Goal: Task Accomplishment & Management: Manage account settings

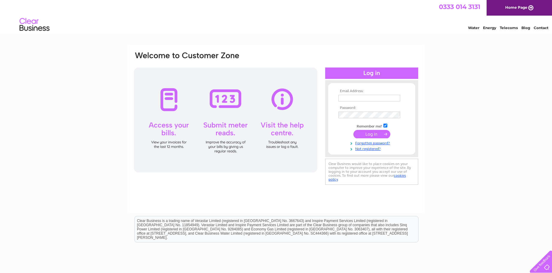
type input "[EMAIL_ADDRESS][DOMAIN_NAME]"
click at [374, 133] on input "submit" at bounding box center [372, 134] width 37 height 8
click at [369, 132] on input "submit" at bounding box center [372, 134] width 37 height 8
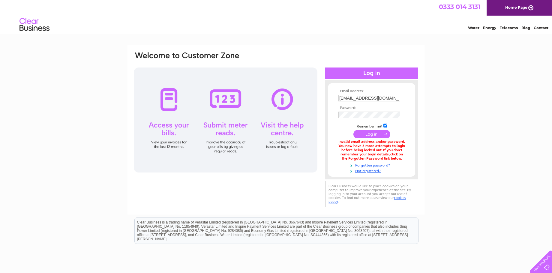
click at [374, 131] on input "submit" at bounding box center [372, 134] width 37 height 8
click at [383, 165] on link "Forgotten password?" at bounding box center [373, 165] width 68 height 6
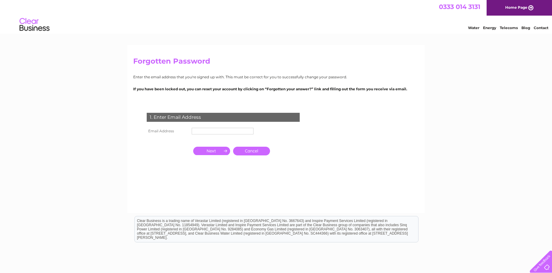
click at [246, 133] on input "text" at bounding box center [223, 131] width 62 height 7
type input "[EMAIL_ADDRESS][DOMAIN_NAME]"
click at [210, 152] on input "button" at bounding box center [211, 151] width 37 height 8
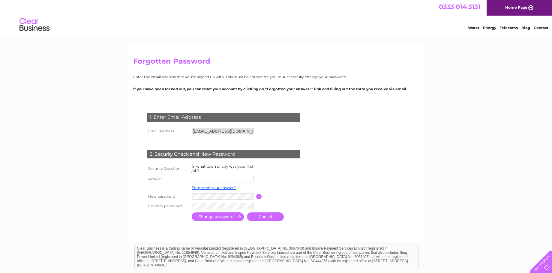
click at [197, 179] on input "text" at bounding box center [223, 179] width 62 height 7
type input "[EMAIL_ADDRESS][DOMAIN_NAME]"
click at [260, 197] on input "button" at bounding box center [259, 196] width 6 height 5
click at [190, 195] on td at bounding box center [223, 197] width 66 height 10
click at [208, 217] on input "submit" at bounding box center [218, 217] width 52 height 9
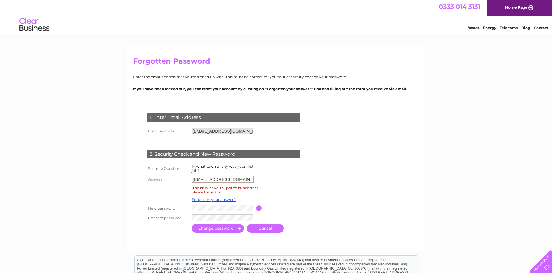
click at [209, 178] on input "[EMAIL_ADDRESS][DOMAIN_NAME]" at bounding box center [223, 179] width 62 height 7
drag, startPoint x: 195, startPoint y: 180, endPoint x: 257, endPoint y: 182, distance: 61.3
click at [257, 182] on tr "Answer williamjonesmotors@gmail.com" at bounding box center [230, 179] width 171 height 10
type input "w"
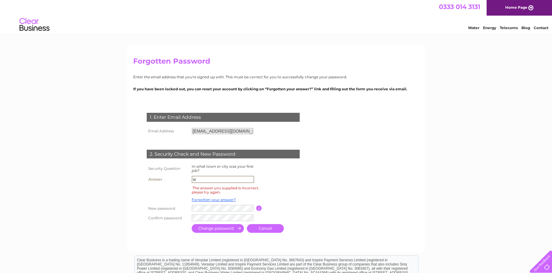
scroll to position [0, 0]
type input "stone"
click at [200, 231] on input "submit" at bounding box center [218, 228] width 52 height 9
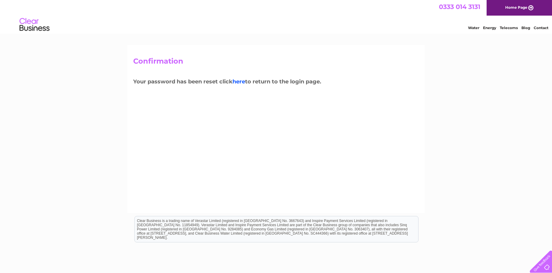
click at [239, 79] on link "here" at bounding box center [239, 81] width 13 height 7
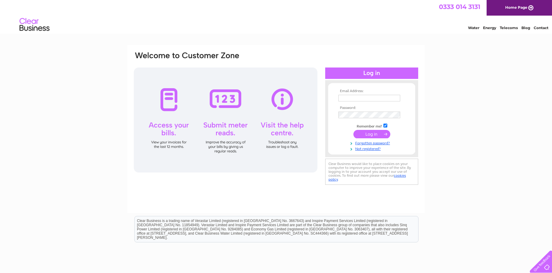
type input "[EMAIL_ADDRESS][DOMAIN_NAME]"
click at [364, 133] on input "submit" at bounding box center [372, 134] width 37 height 8
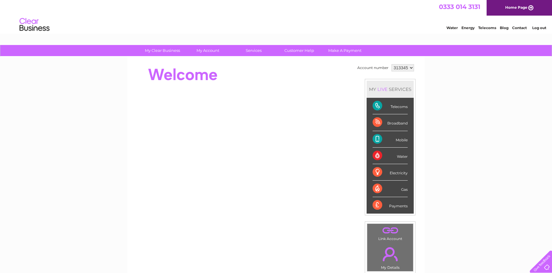
click at [520, 27] on link "Contact" at bounding box center [519, 28] width 15 height 5
